Goal: Task Accomplishment & Management: Use online tool/utility

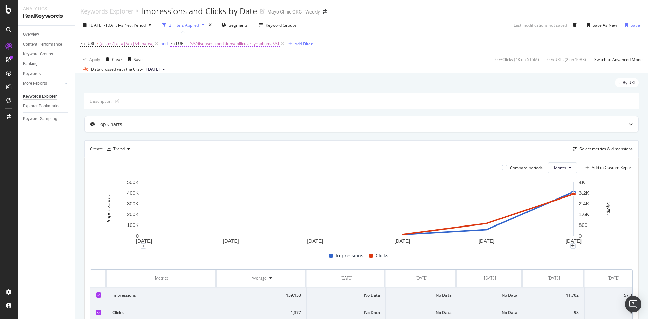
click at [218, 40] on span "^.*/diseases-conditions/follicular-lymphoma/.*$" at bounding box center [235, 43] width 90 height 9
paste input "[URL][DOMAIN_NAME][MEDICAL_DATA]"
drag, startPoint x: 189, startPoint y: 71, endPoint x: 175, endPoint y: 73, distance: 14.4
click at [189, 71] on input "[URL][DOMAIN_NAME]" at bounding box center [209, 71] width 64 height 11
click at [178, 72] on input "[URL][DOMAIN_NAME]" at bounding box center [209, 71] width 64 height 11
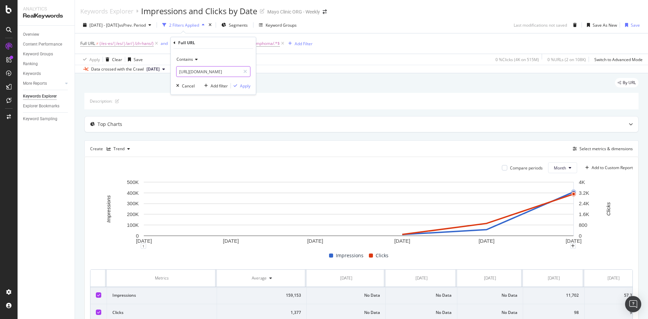
scroll to position [0, 35]
drag, startPoint x: 179, startPoint y: 71, endPoint x: 195, endPoint y: 73, distance: 16.6
click at [195, 73] on input "[URL][DOMAIN_NAME]" at bounding box center [209, 71] width 64 height 11
type input "/diseases-conditions/stage-4-colon-cancer/"
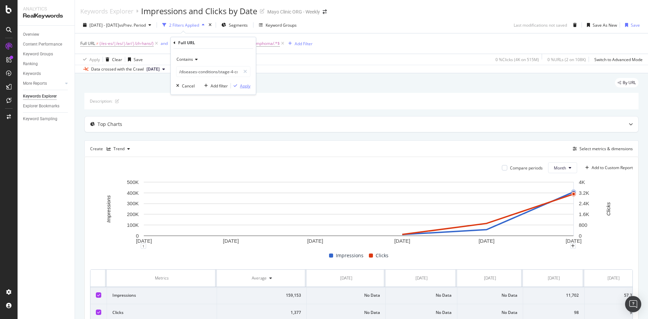
click at [241, 87] on div "Apply" at bounding box center [245, 86] width 10 height 6
